Goal: Information Seeking & Learning: Learn about a topic

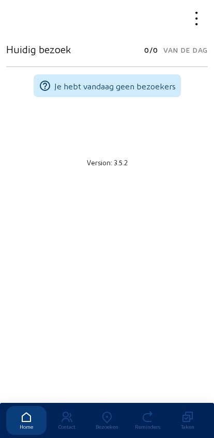
click at [99, 411] on icon at bounding box center [107, 417] width 40 height 12
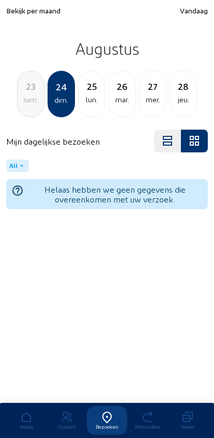
click at [24, 14] on span "Bekijk per maand" at bounding box center [33, 10] width 54 height 9
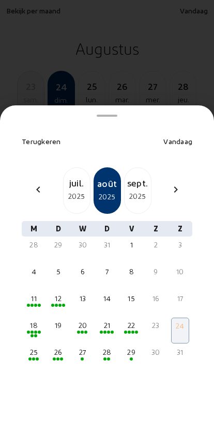
click at [38, 183] on mat-icon "chevron_left" at bounding box center [38, 189] width 12 height 12
click at [42, 182] on div "chevron_left juil. 2025 août 2025 [DATE] chevron_right" at bounding box center [106, 190] width 183 height 46
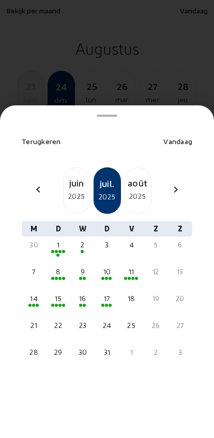
click at [42, 183] on div "chevron_left" at bounding box center [38, 190] width 25 height 15
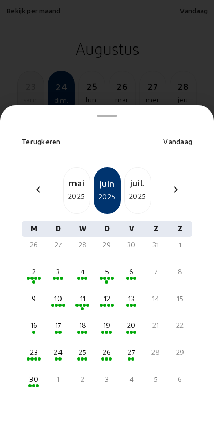
click at [37, 183] on mat-icon "chevron_left" at bounding box center [38, 189] width 12 height 12
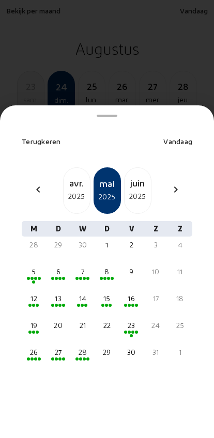
click at [75, 190] on div "2025" at bounding box center [76, 196] width 26 height 12
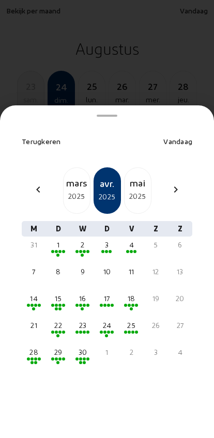
click at [35, 347] on div "28" at bounding box center [34, 352] width 16 height 10
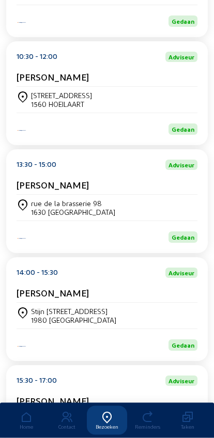
scroll to position [246, 0]
click at [55, 195] on div "[PERSON_NAME]" at bounding box center [107, 186] width 181 height 15
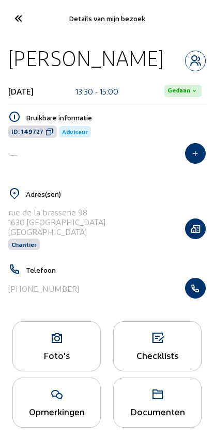
click at [189, 223] on button "button" at bounding box center [195, 228] width 21 height 21
click at [57, 350] on div "Foto's" at bounding box center [56, 346] width 88 height 50
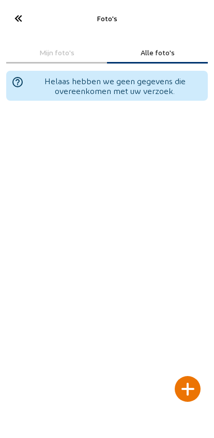
click at [183, 376] on div at bounding box center [187, 389] width 26 height 26
click at [193, 376] on div at bounding box center [187, 389] width 26 height 26
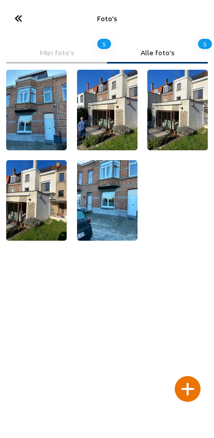
click at [21, 20] on icon at bounding box center [17, 18] width 17 height 18
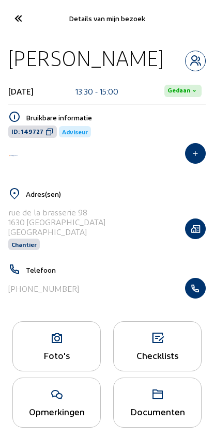
click at [13, 17] on icon at bounding box center [17, 18] width 17 height 18
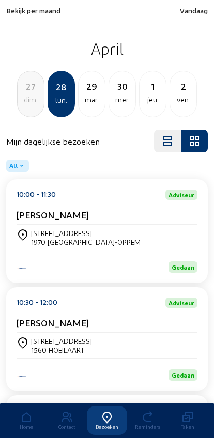
click at [26, 11] on span "Bekijk per maand" at bounding box center [33, 10] width 54 height 9
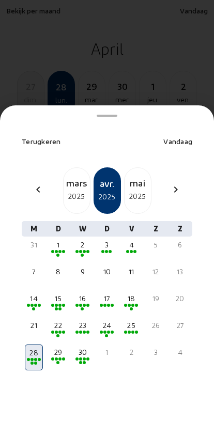
click at [163, 183] on div "chevron_right" at bounding box center [175, 190] width 25 height 15
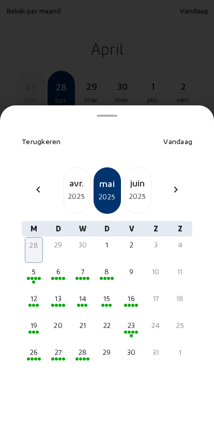
click at [175, 183] on mat-icon "chevron_right" at bounding box center [175, 189] width 12 height 12
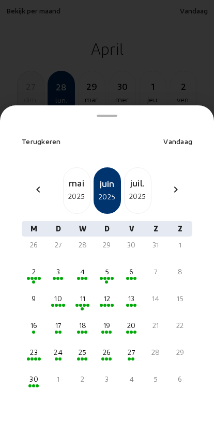
click at [135, 190] on div "2025" at bounding box center [137, 196] width 26 height 12
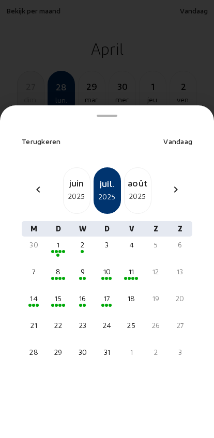
click at [54, 239] on div "1" at bounding box center [58, 244] width 16 height 10
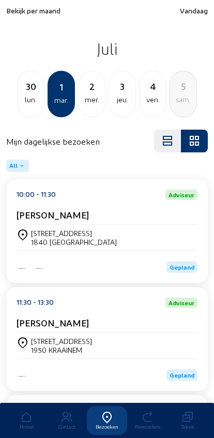
click at [26, 95] on div "lun." at bounding box center [31, 99] width 26 height 12
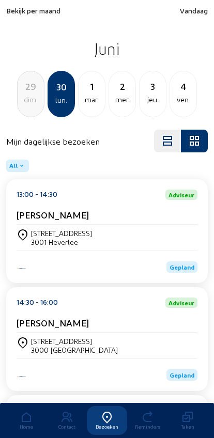
click at [117, 103] on div "mer." at bounding box center [122, 99] width 26 height 12
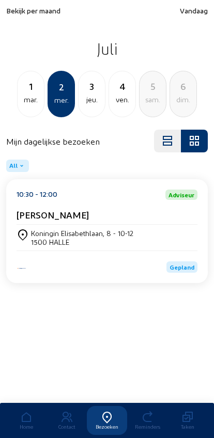
click at [125, 107] on div "4 ven." at bounding box center [121, 94] width 27 height 46
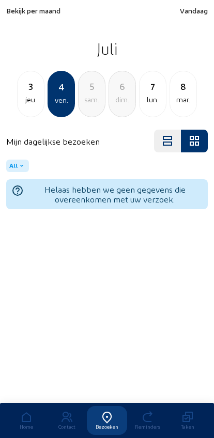
click at [144, 103] on div "lun." at bounding box center [152, 99] width 26 height 12
click at [85, 96] on div "mar." at bounding box center [91, 99] width 26 height 12
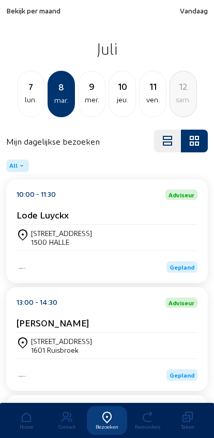
click at [154, 110] on div "11 ven." at bounding box center [152, 94] width 27 height 46
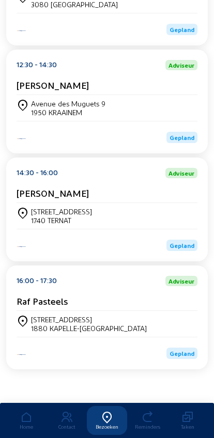
scroll to position [250, 0]
